Goal: Navigation & Orientation: Find specific page/section

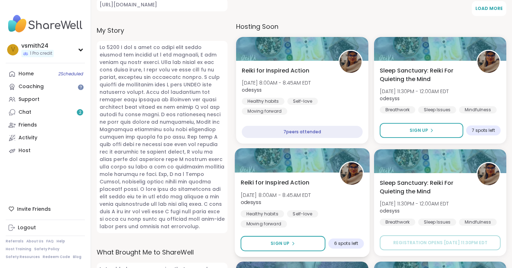
scroll to position [313, 0]
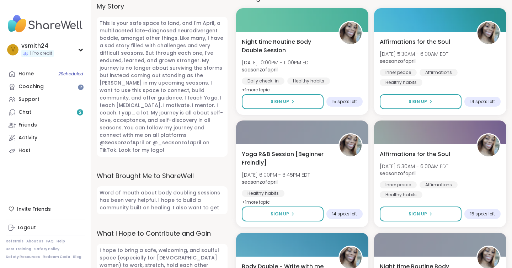
scroll to position [394, 0]
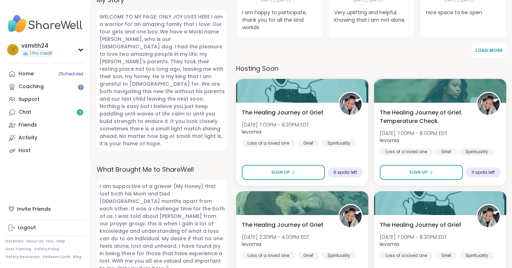
scroll to position [251, 0]
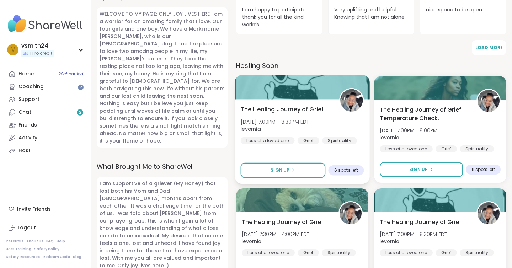
click at [317, 112] on span "The Healing Journey of Grief" at bounding box center [282, 109] width 83 height 9
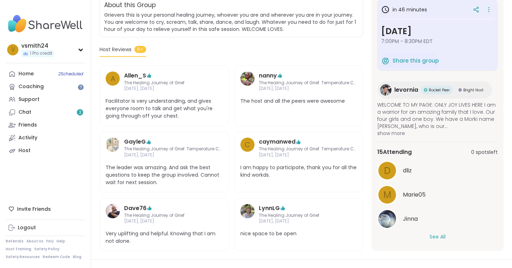
scroll to position [158, 0]
